Goal: Task Accomplishment & Management: Complete application form

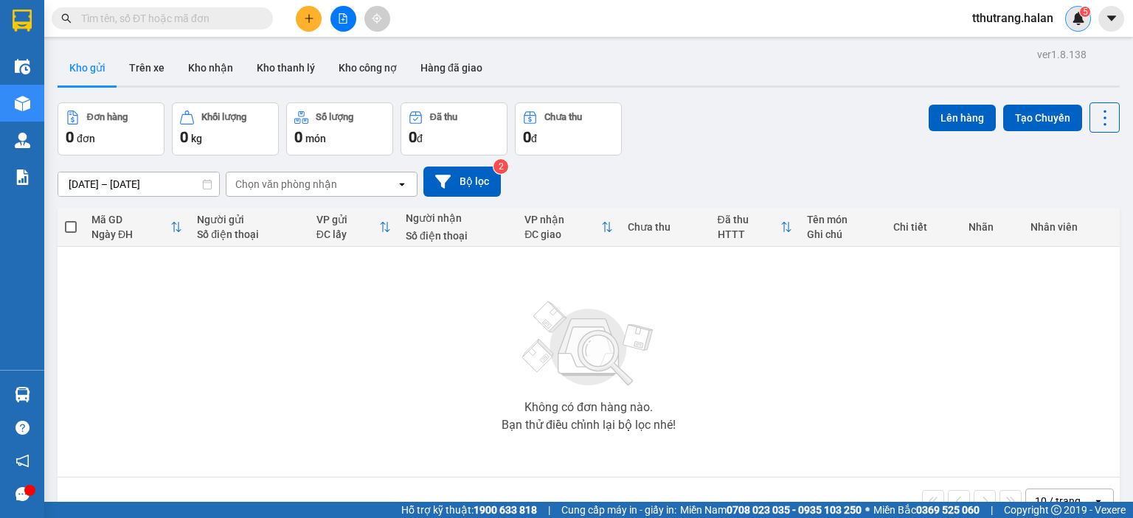
click at [1080, 24] on img at bounding box center [1077, 18] width 13 height 13
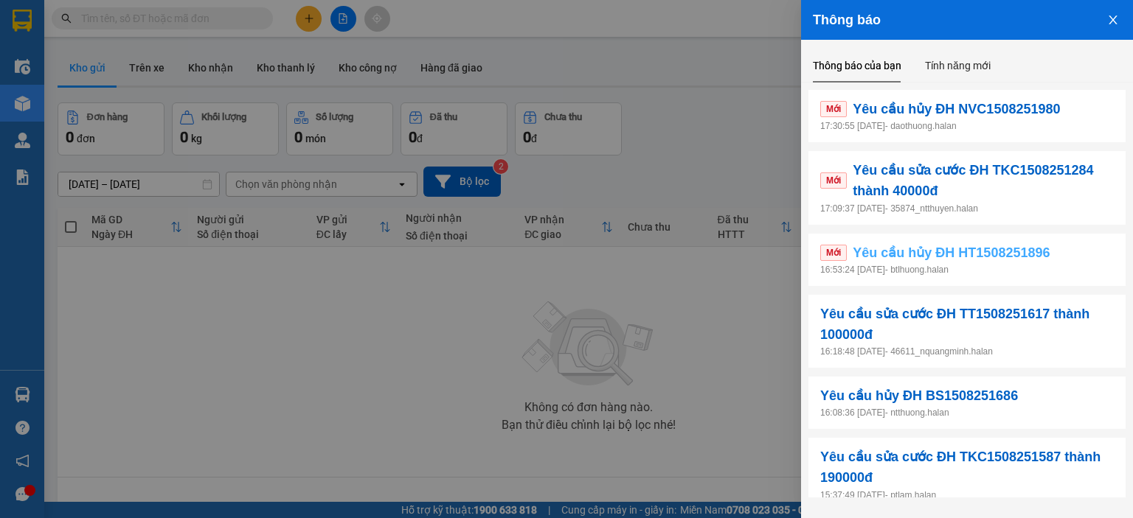
click at [1026, 262] on span "Yêu cầu hủy ĐH HT1508251896" at bounding box center [950, 253] width 197 height 21
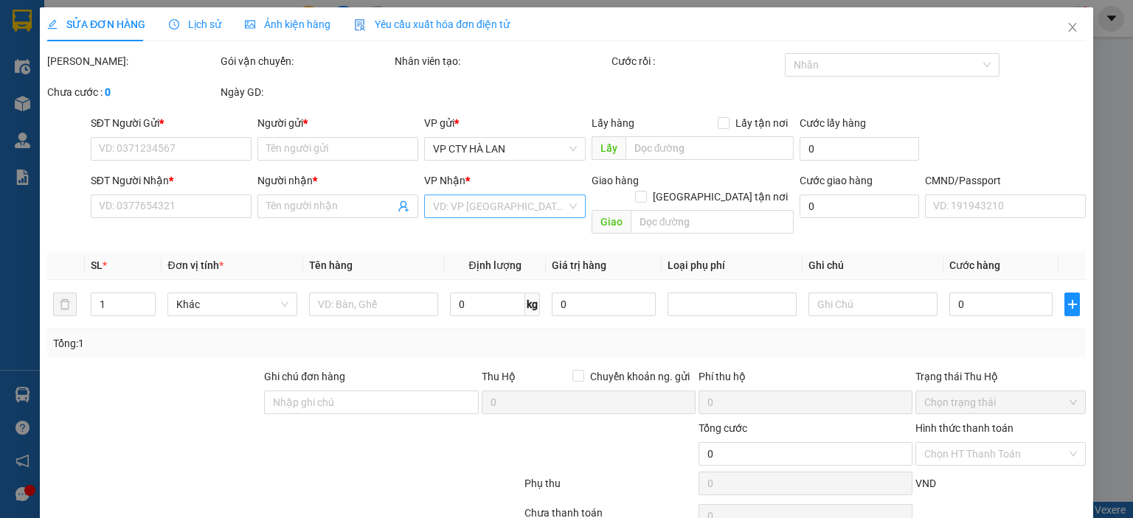
type input "0392364167"
type input "LƯƠNG"
type input "0989795565"
type input "liêm"
checkbox input "true"
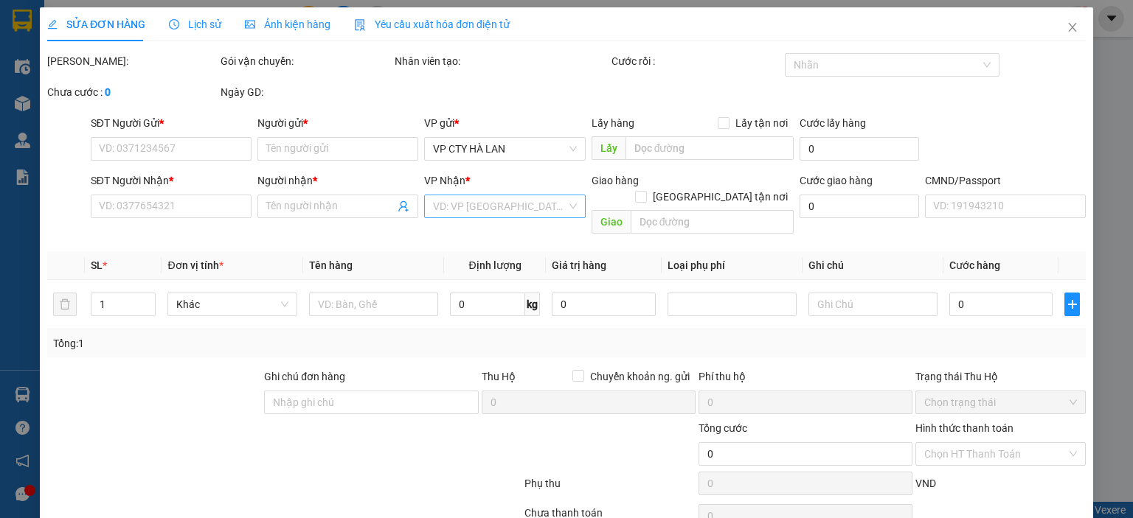
type input "173 Đ. Xuân Thủy, Dịch Vọng Hậu, [GEOGRAPHIC_DATA], [GEOGRAPHIC_DATA], [GEOGRAP…"
type input "65.000"
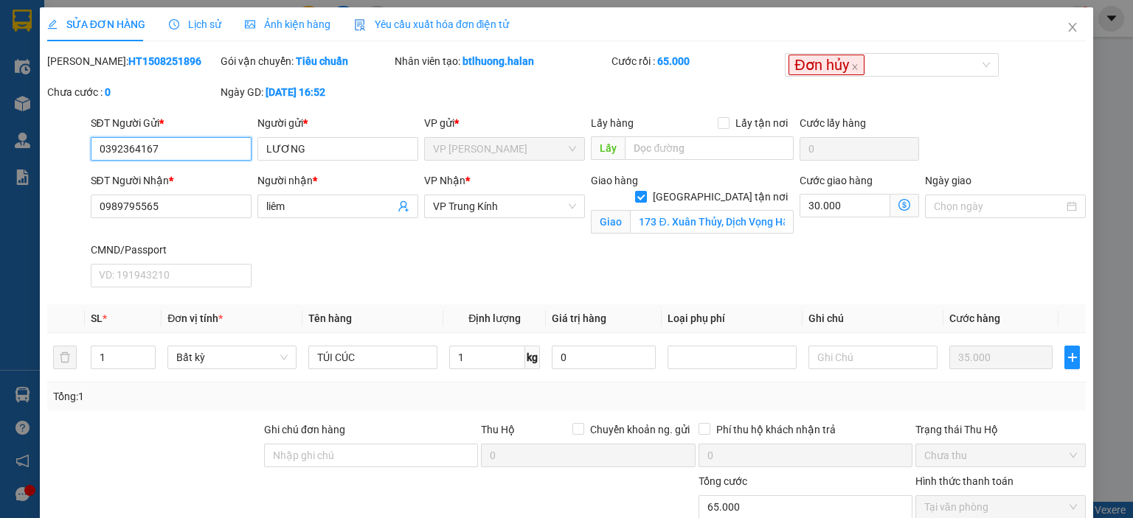
scroll to position [127, 0]
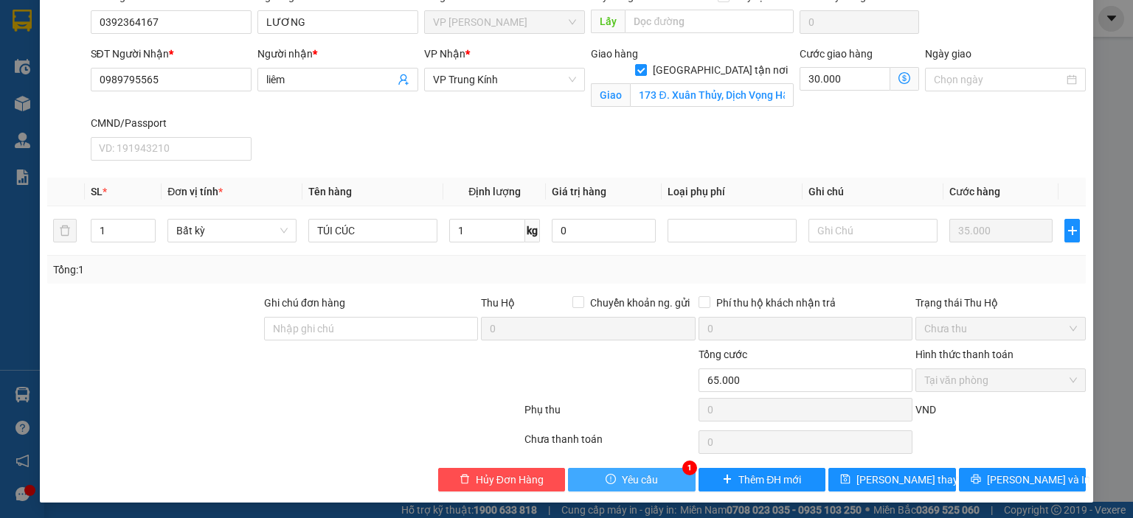
click at [630, 483] on span "Yêu cầu" at bounding box center [640, 480] width 36 height 16
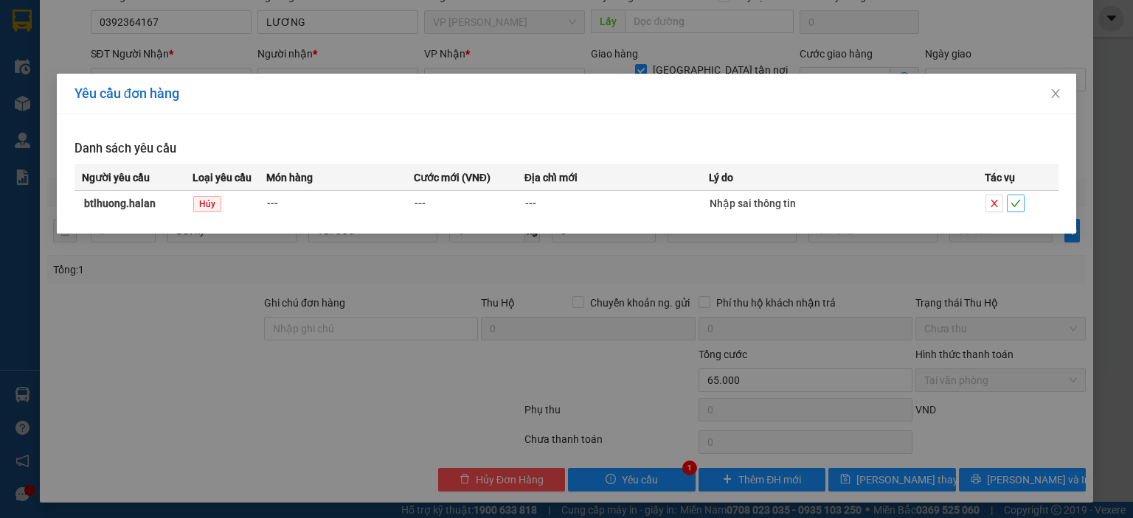
click at [1012, 203] on icon "check" at bounding box center [1015, 203] width 10 height 10
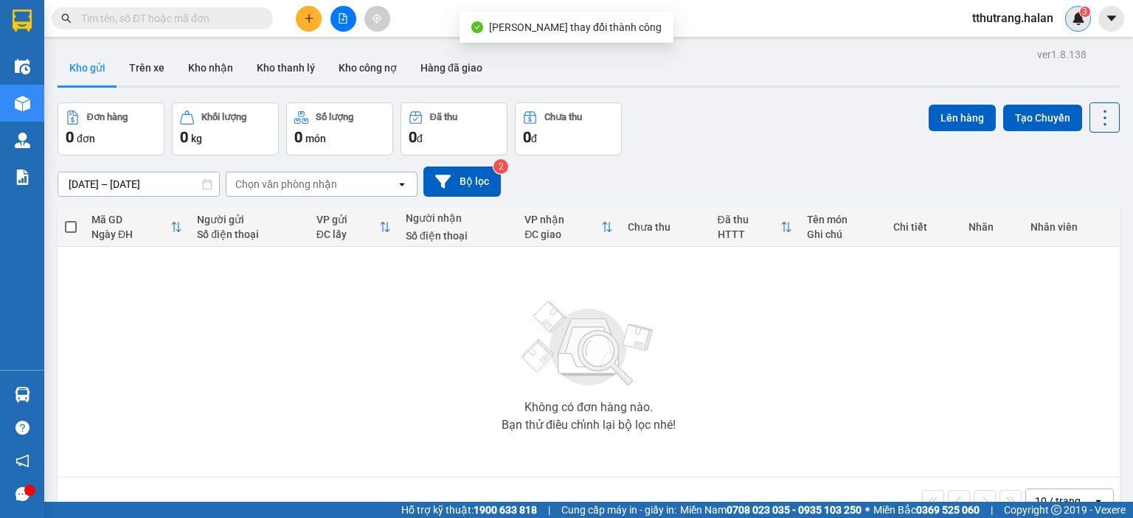
click at [1074, 18] on img at bounding box center [1077, 18] width 13 height 13
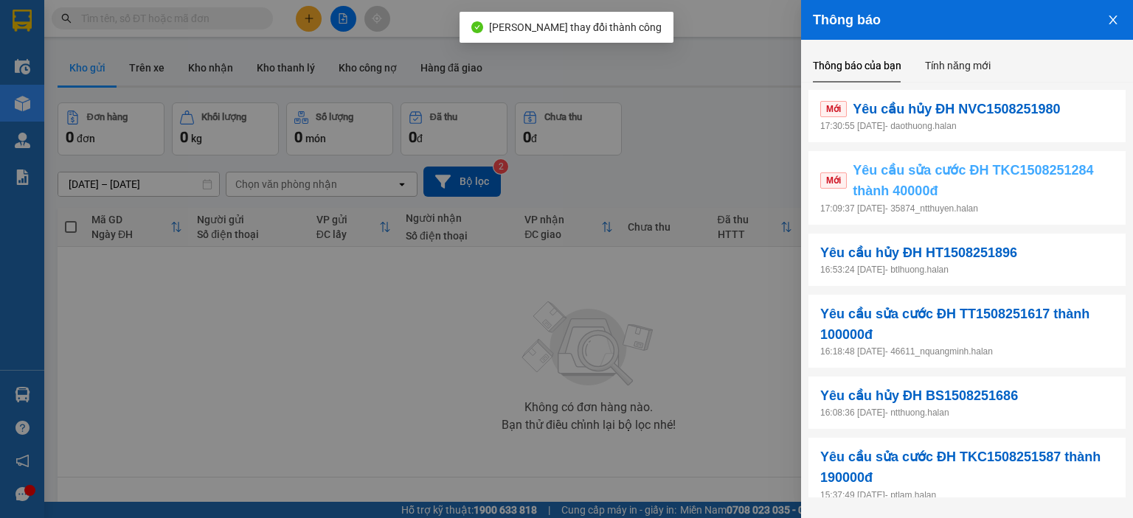
click at [967, 184] on span "Yêu cầu sửa cước ĐH TKC1508251284 thành 40000đ" at bounding box center [982, 181] width 261 height 42
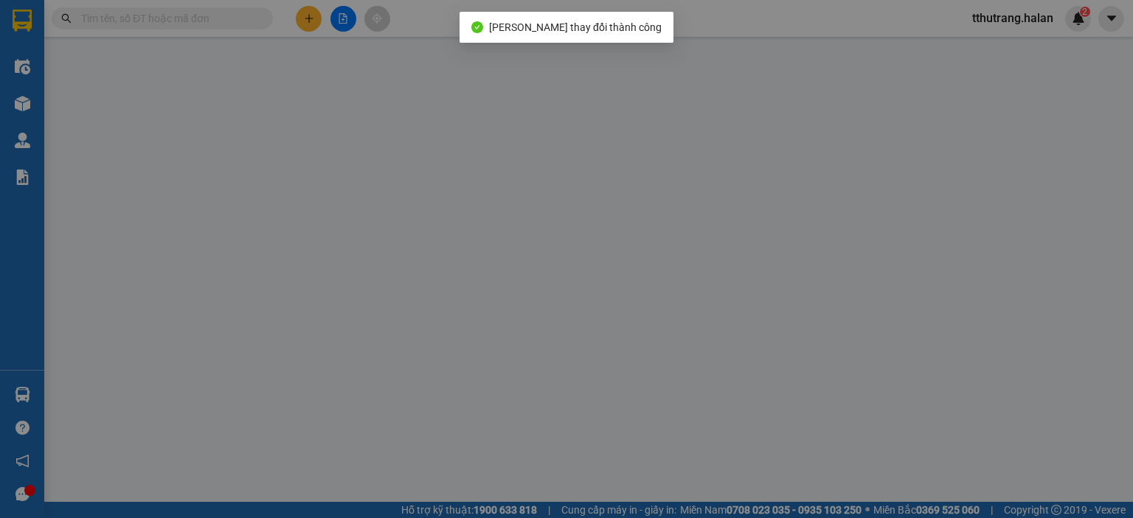
type input "0976388393"
type input "TUẤN"
type input "0961737705"
type input "NHÂN ĐÌNH CẢ"
type input "55.000"
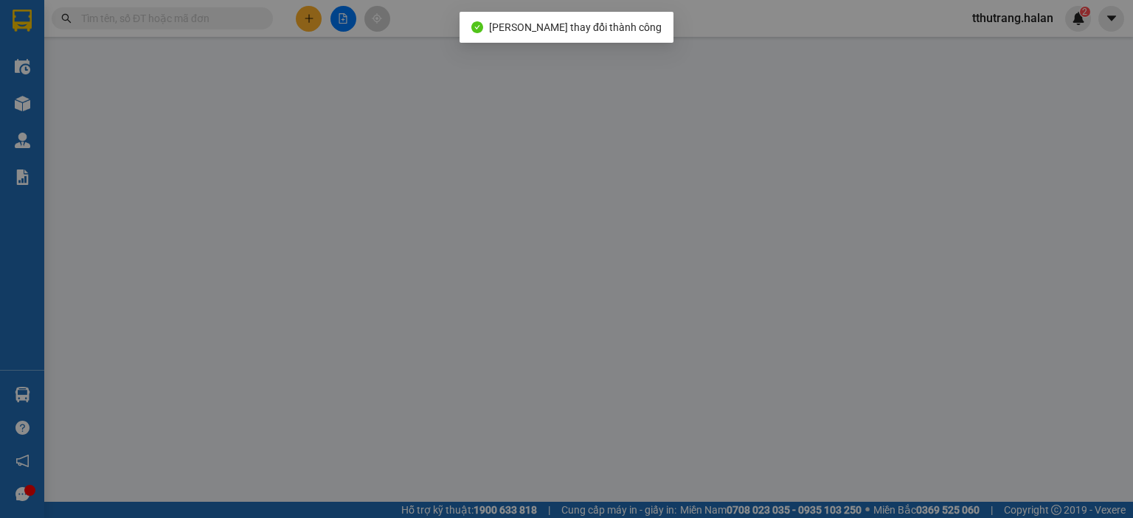
type input "55.000"
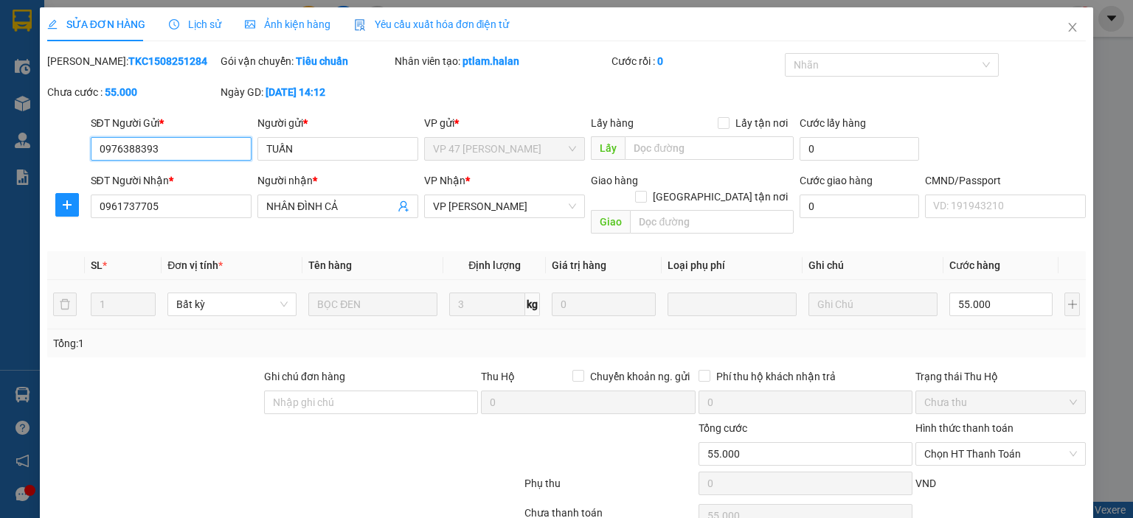
scroll to position [58, 0]
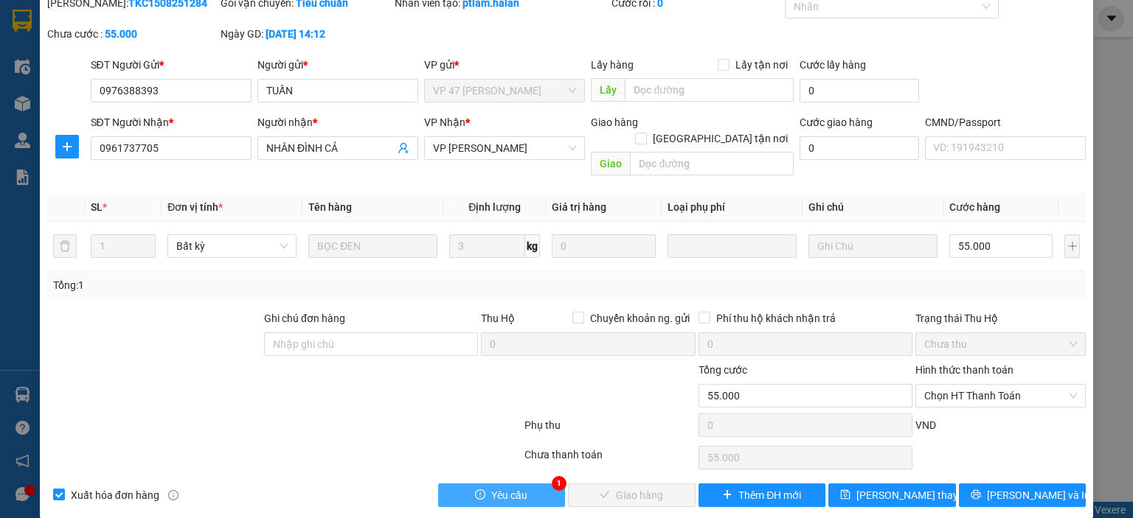
click at [515, 487] on span "Yêu cầu" at bounding box center [509, 495] width 36 height 16
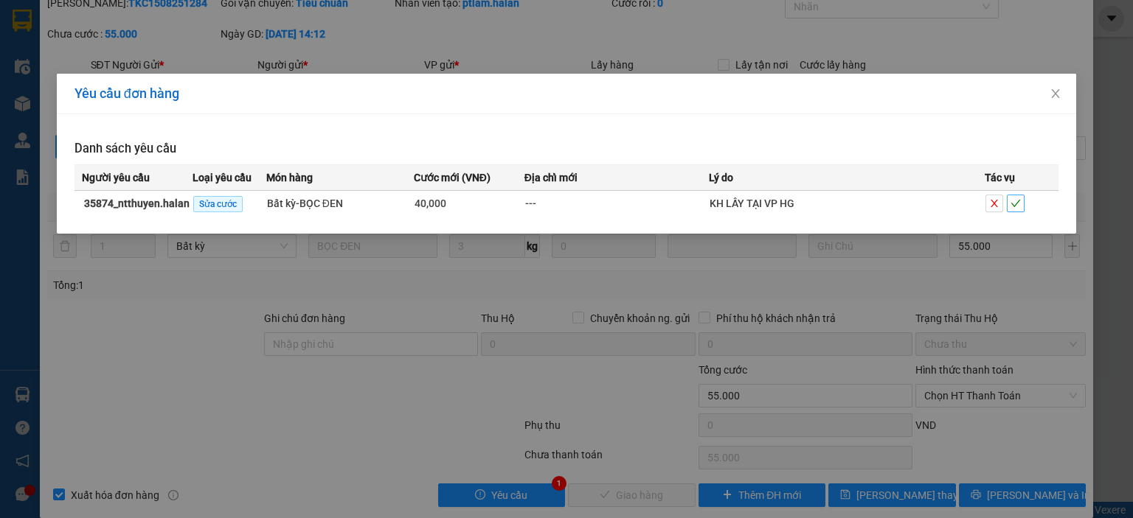
click at [1016, 204] on icon "check" at bounding box center [1016, 203] width 10 height 7
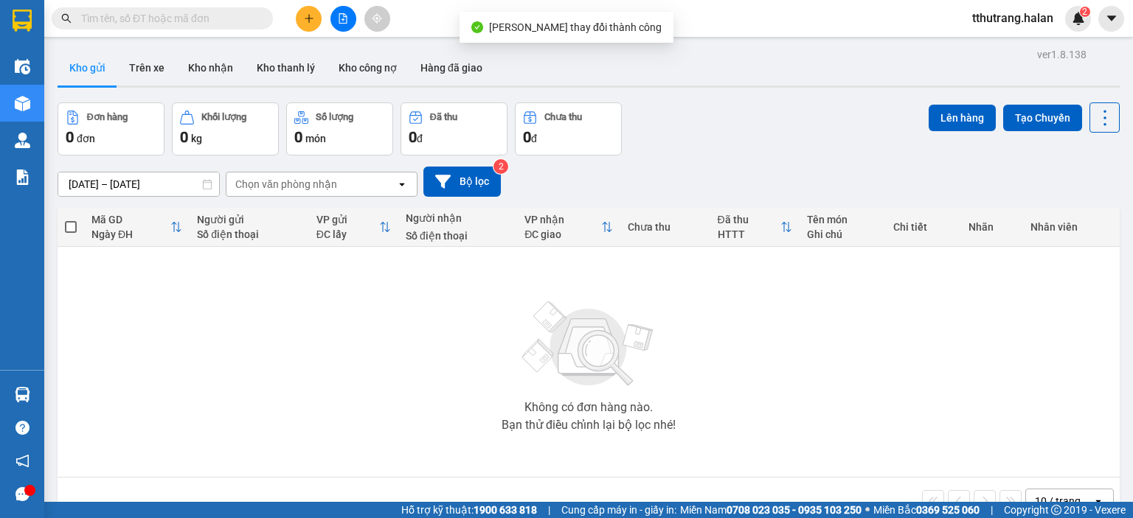
click at [1062, 10] on span "tthutrang.halan" at bounding box center [1012, 18] width 105 height 18
click at [1083, 12] on span "2" at bounding box center [1084, 12] width 5 height 10
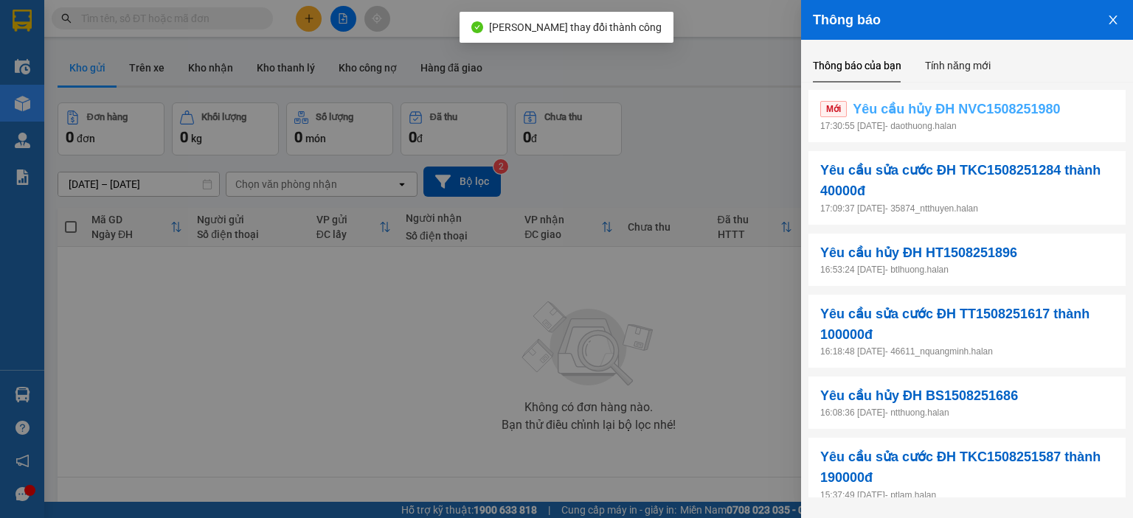
click at [960, 110] on span "Yêu cầu hủy ĐH NVC1508251980" at bounding box center [955, 109] width 207 height 21
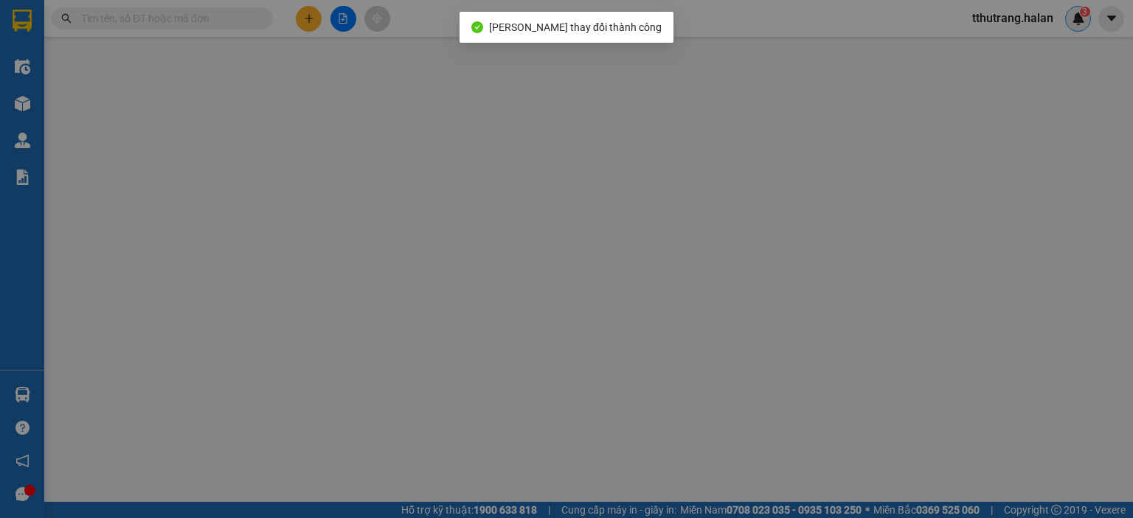
type input "0879108888"
type input "QUÝ"
type input "0869820555"
type input "CƯỜNG"
type input "35.000"
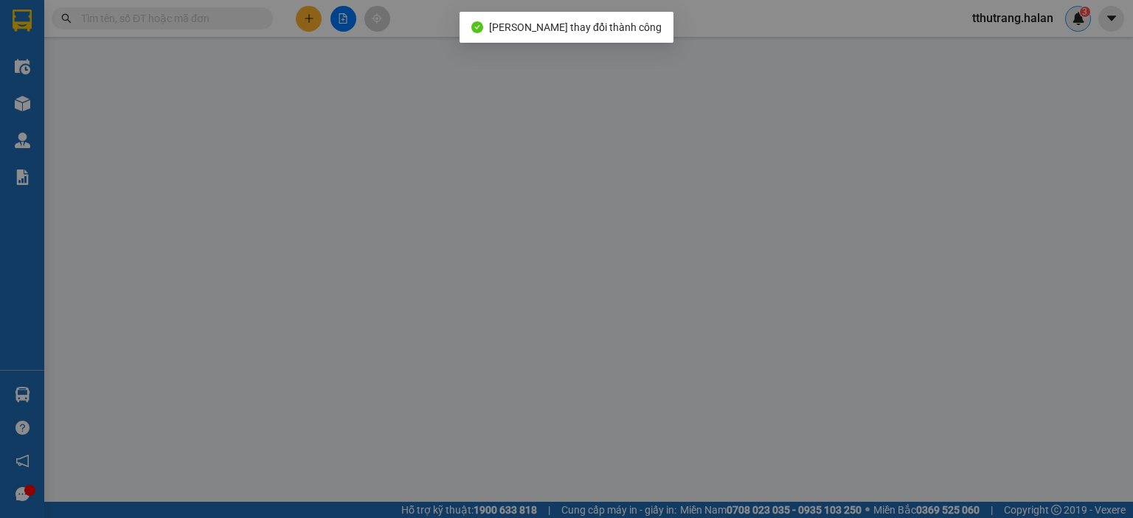
type input "35.000"
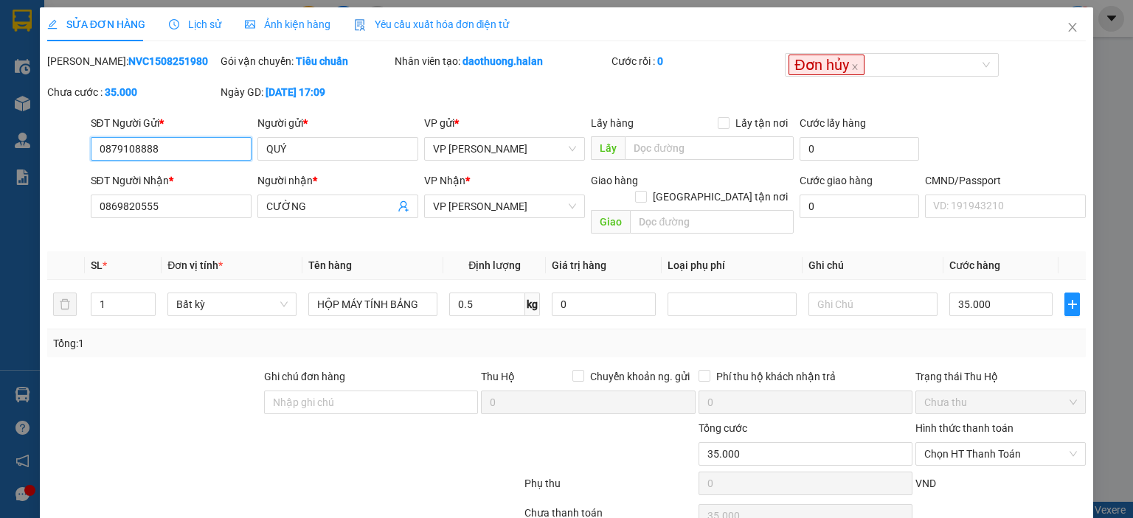
scroll to position [58, 0]
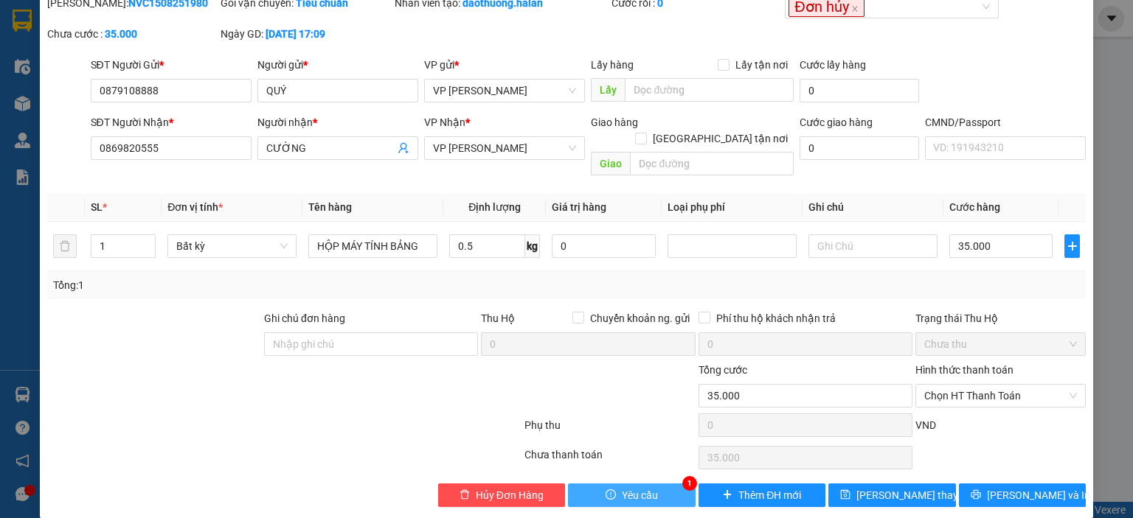
click at [628, 487] on span "Yêu cầu" at bounding box center [640, 495] width 36 height 16
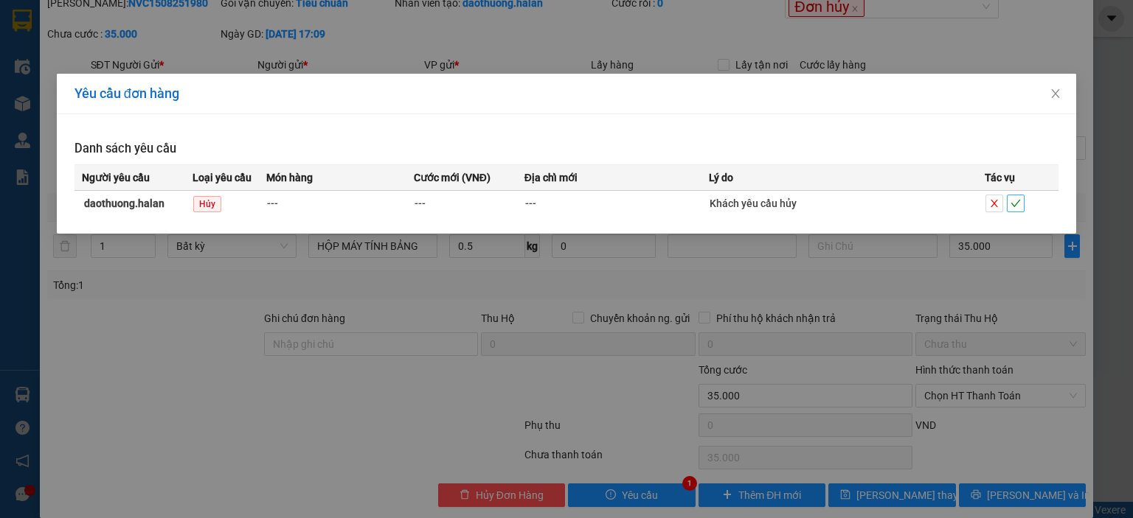
click at [1015, 204] on icon "check" at bounding box center [1015, 203] width 10 height 10
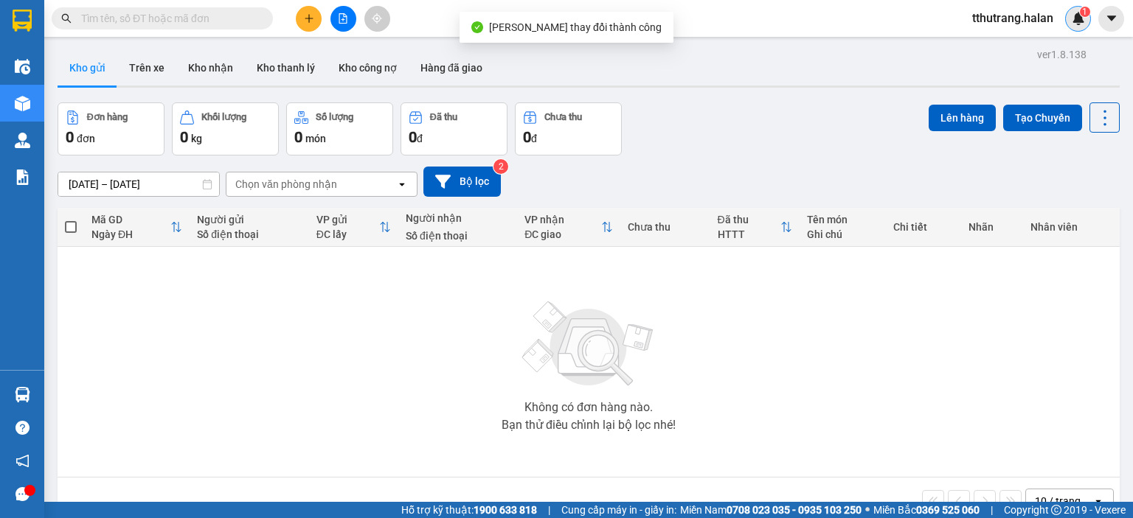
click at [1071, 22] on img at bounding box center [1077, 18] width 13 height 13
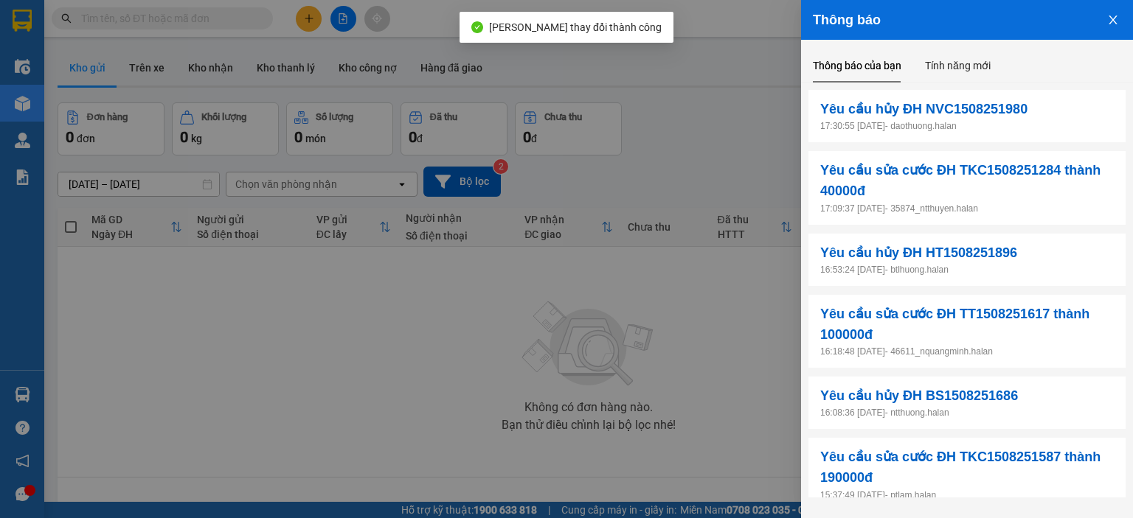
click at [1107, 23] on icon "close" at bounding box center [1113, 20] width 12 height 12
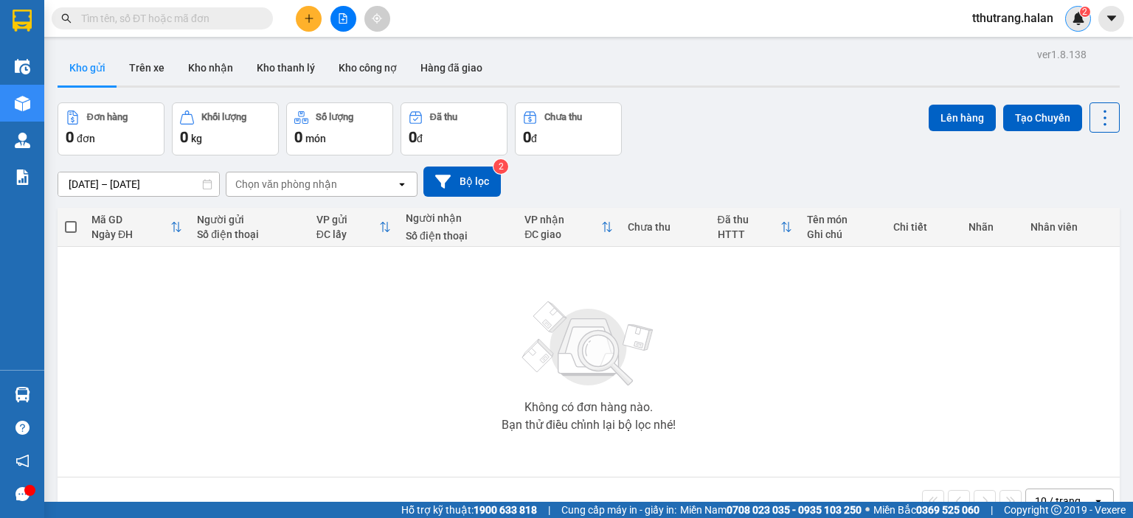
click at [1080, 18] on img at bounding box center [1077, 18] width 13 height 13
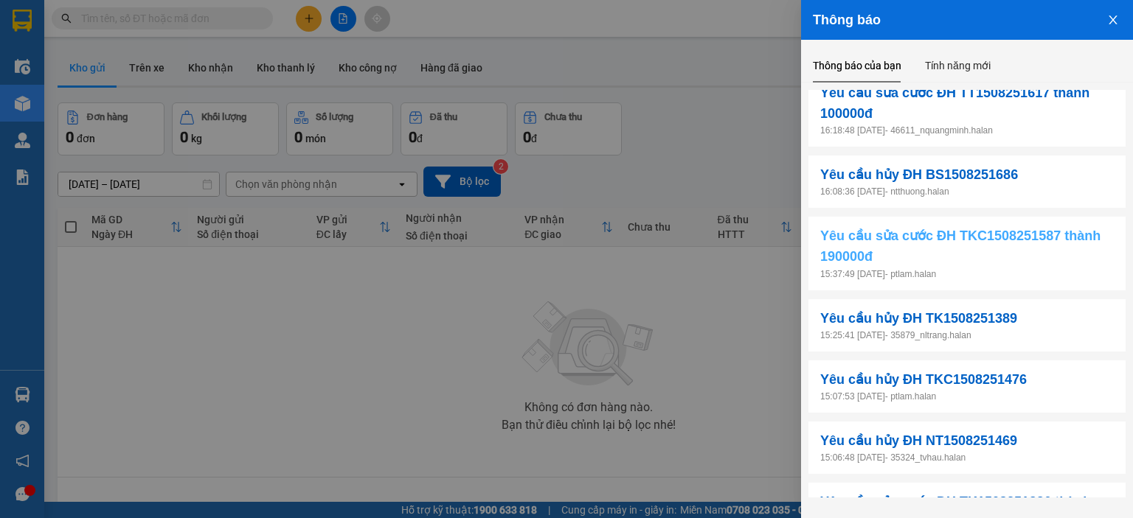
scroll to position [288, 0]
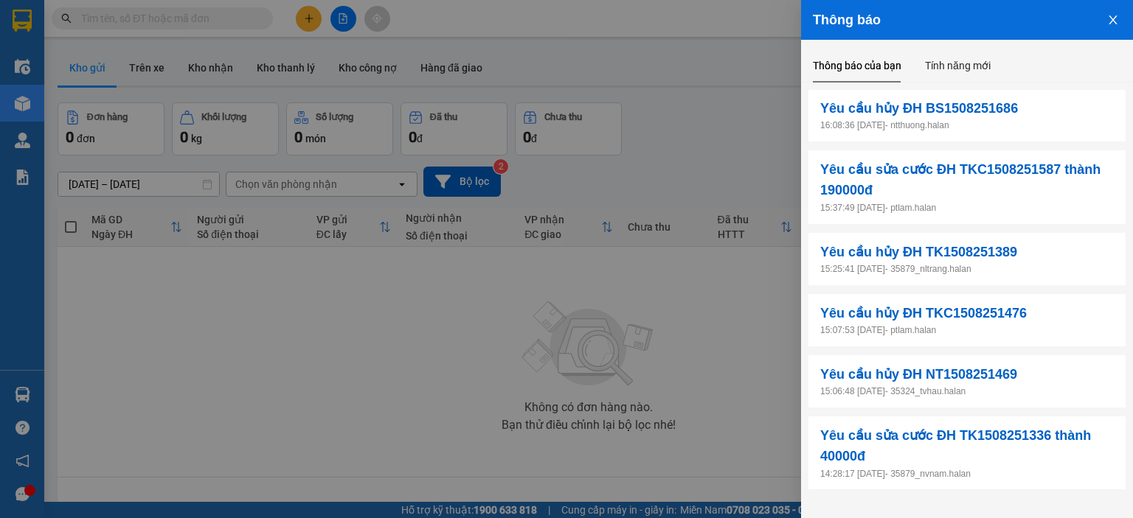
click at [218, 26] on div at bounding box center [566, 259] width 1133 height 518
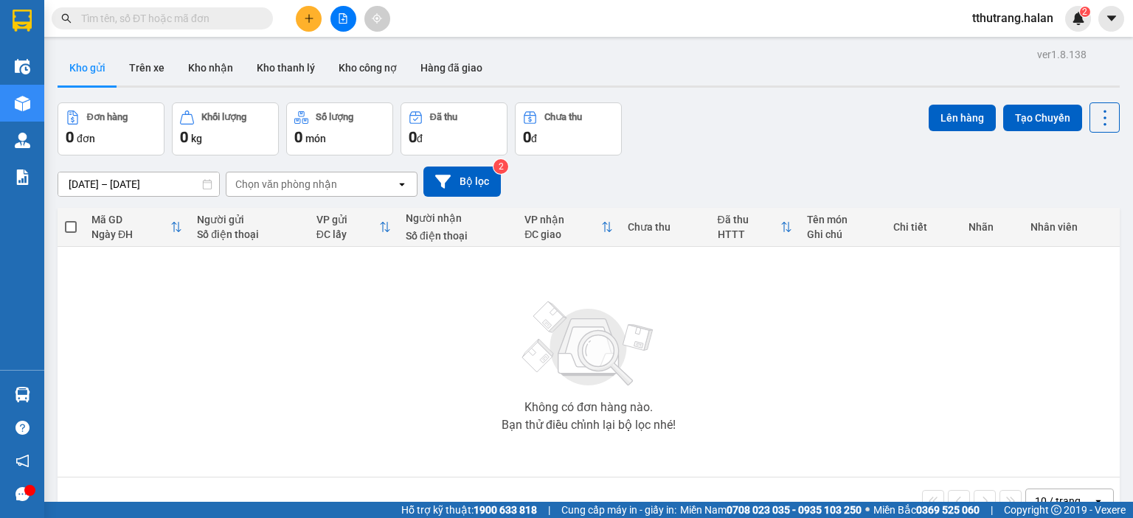
click at [223, 11] on body "Kết quả tìm kiếm ( 0 ) Bộ lọc No Data tthutrang.halan 2 Điều hành xe Kho hàng m…" at bounding box center [566, 259] width 1133 height 518
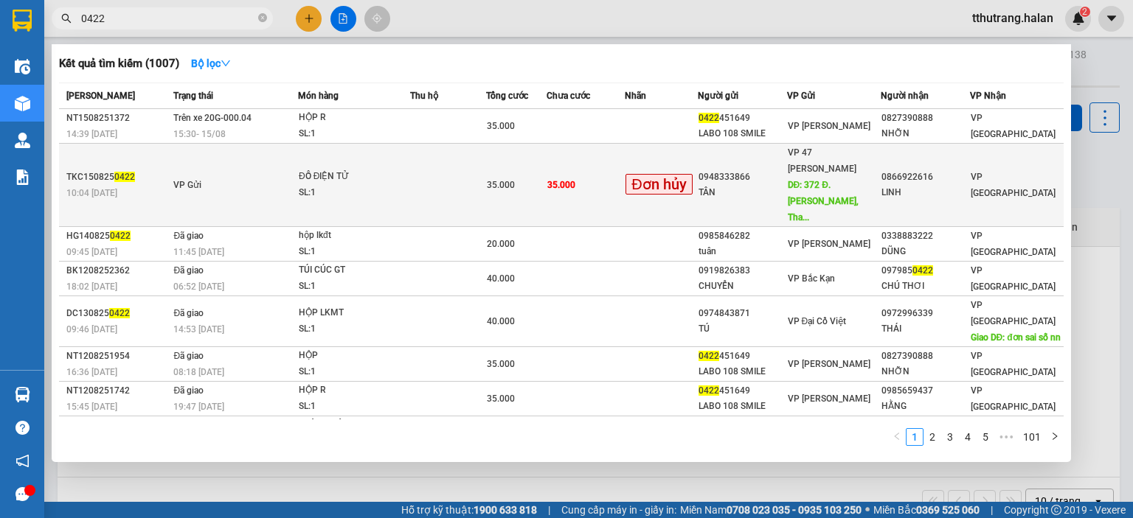
type input "0422"
click at [552, 186] on td "35.000" at bounding box center [585, 185] width 78 height 83
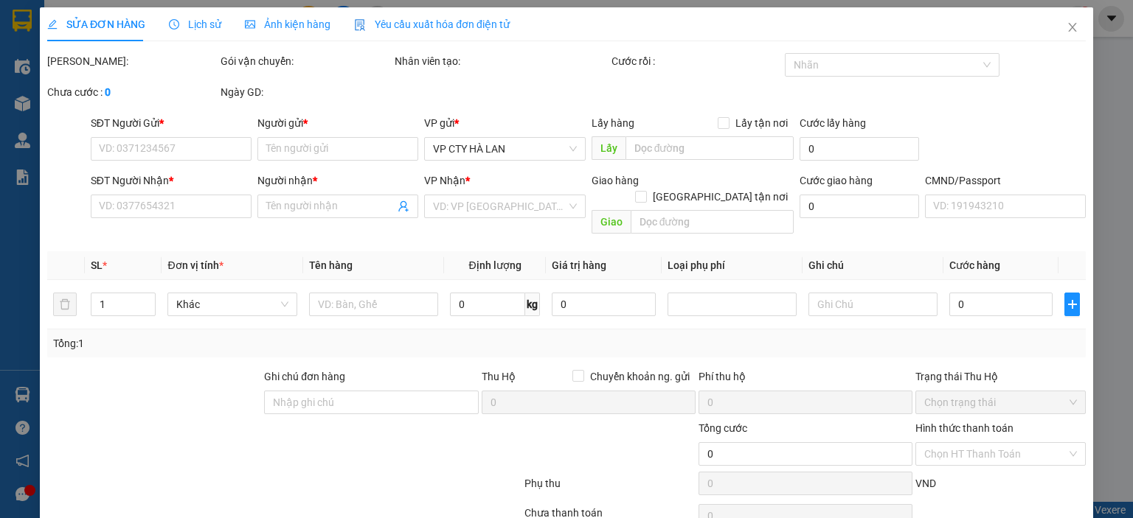
type input "0948333866"
type input "TÂN"
type input "372 Đ. Trần Khát Chân, Thanh Nhàn, Hai Bà Trưng, Hà Nội, Việt Nam"
type input "0866922616"
type input "LINH"
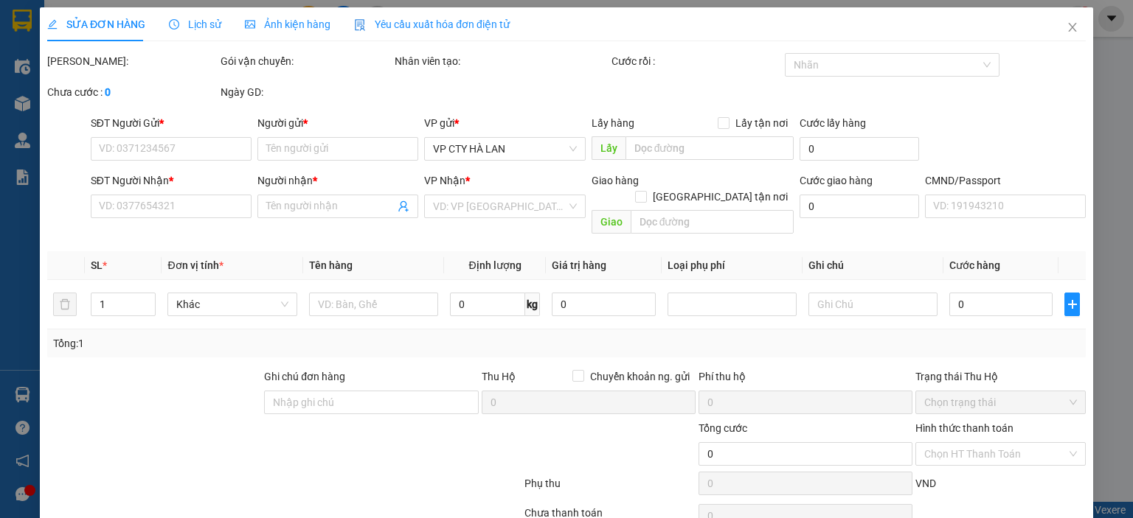
type input "35.000"
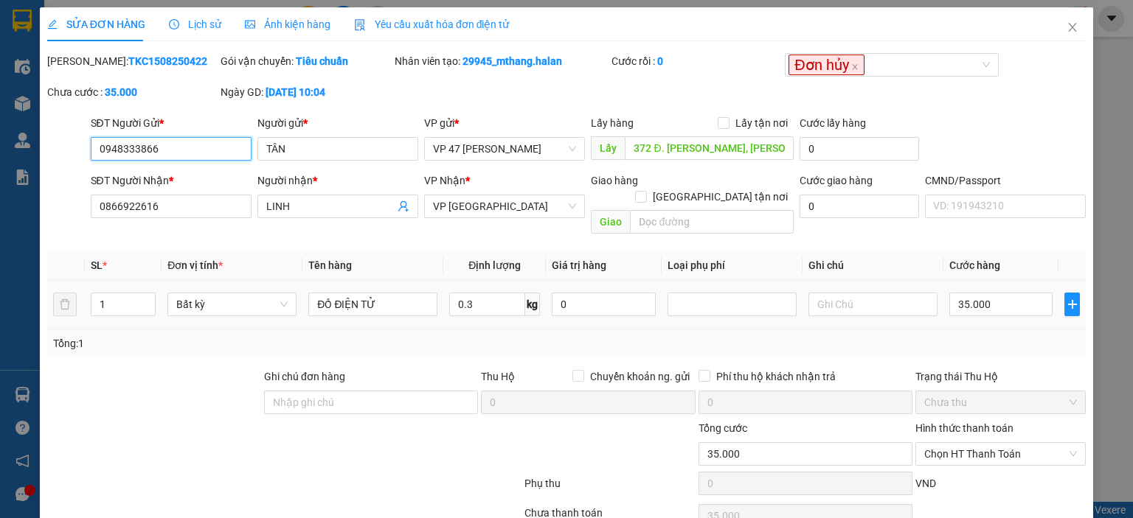
scroll to position [58, 0]
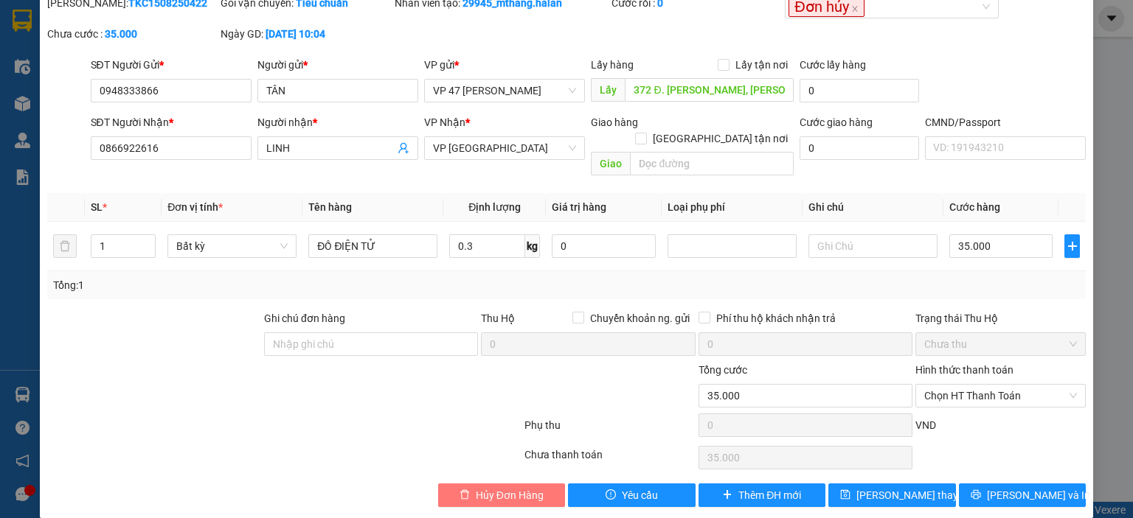
click at [513, 487] on span "Hủy Đơn Hàng" at bounding box center [510, 495] width 68 height 16
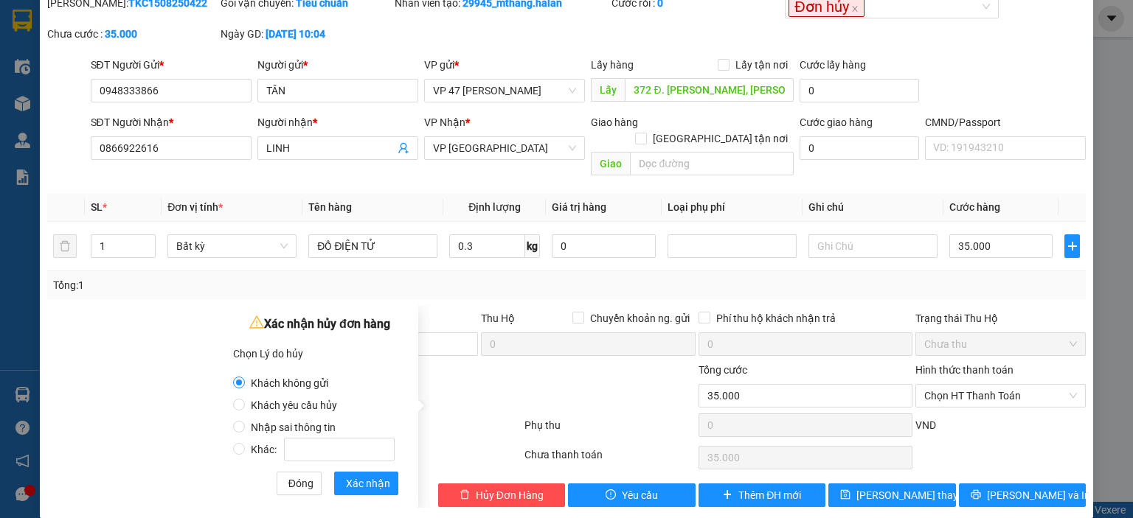
click at [278, 428] on span "Nhập sai thông tin" at bounding box center [293, 428] width 97 height 12
click at [245, 428] on input "Nhập sai thông tin" at bounding box center [239, 427] width 12 height 12
radio input "true"
radio input "false"
click at [369, 484] on span "Xác nhận" at bounding box center [368, 484] width 44 height 16
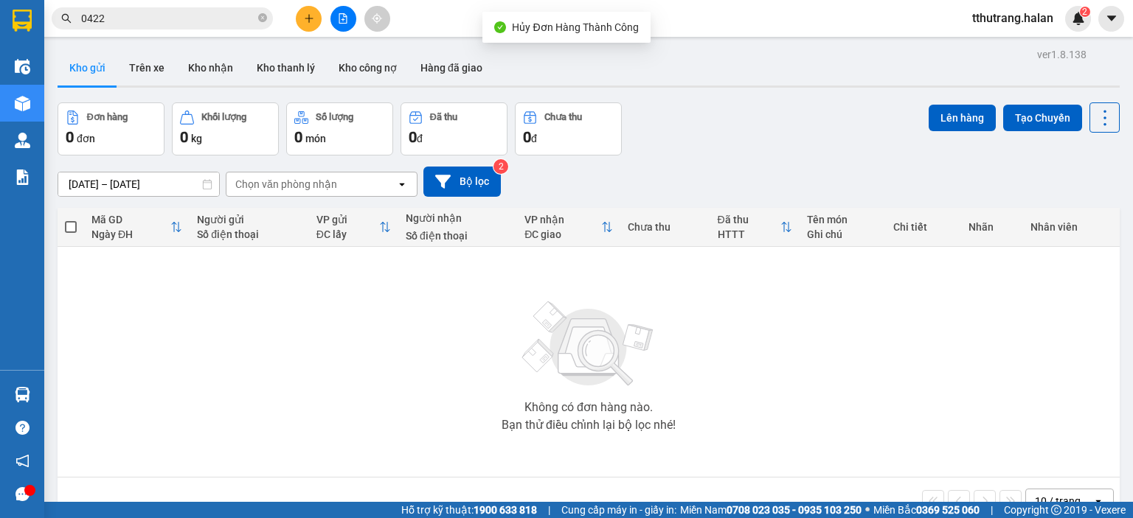
click at [1077, 4] on div "Kết quả tìm kiếm ( 1007 ) Bộ lọc Mã ĐH Trạng thái Món hàng Thu hộ Tổng cước Chư…" at bounding box center [566, 18] width 1133 height 37
click at [1077, 19] on img at bounding box center [1077, 18] width 13 height 13
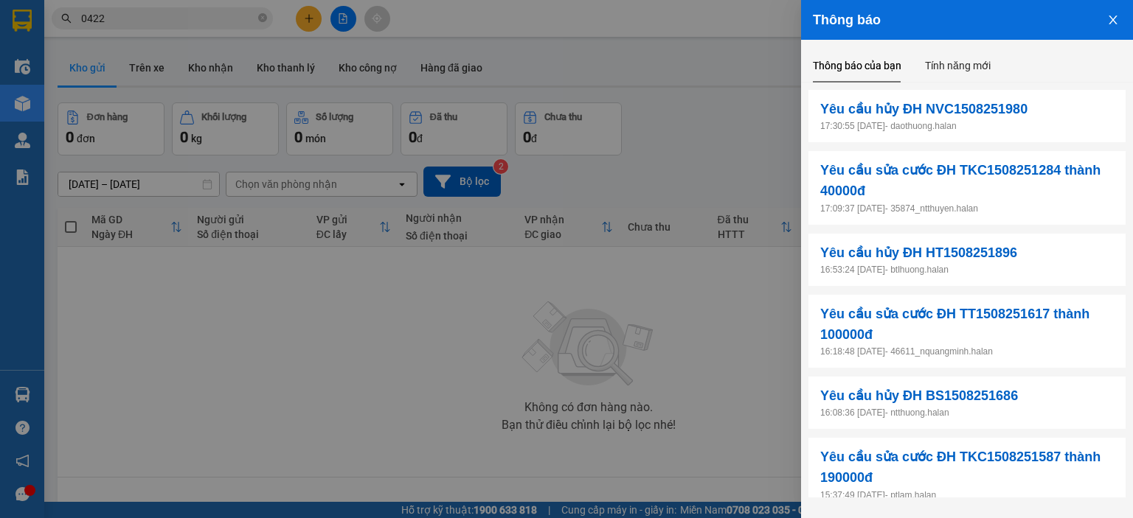
click at [1116, 23] on icon "close" at bounding box center [1113, 20] width 12 height 12
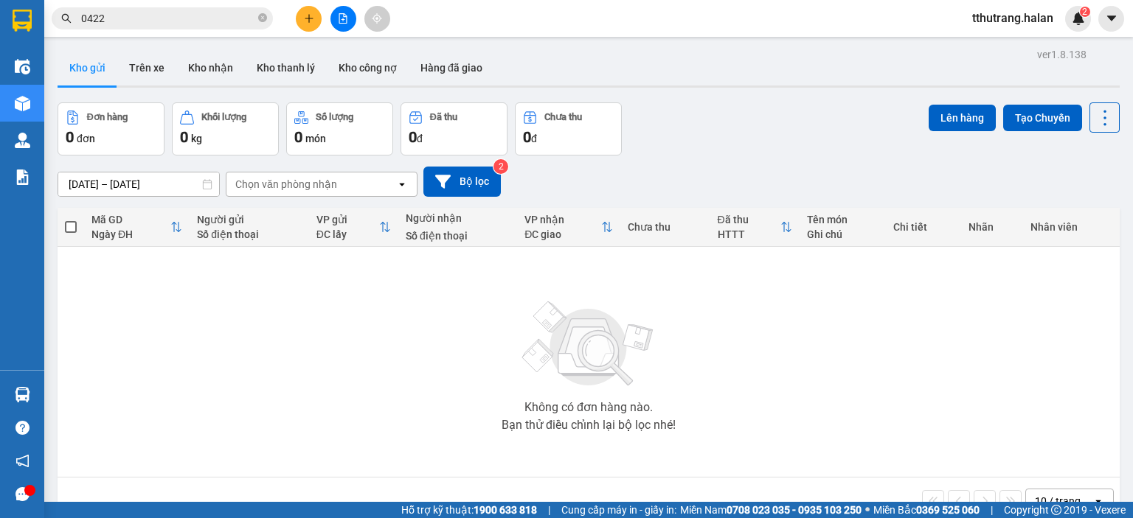
click at [1088, 5] on div "Kết quả tìm kiếm ( 1007 ) Bộ lọc Mã ĐH Trạng thái Món hàng Thu hộ Tổng cước Chư…" at bounding box center [566, 18] width 1133 height 37
click at [1075, 14] on img at bounding box center [1077, 18] width 13 height 13
